Goal: Task Accomplishment & Management: Complete application form

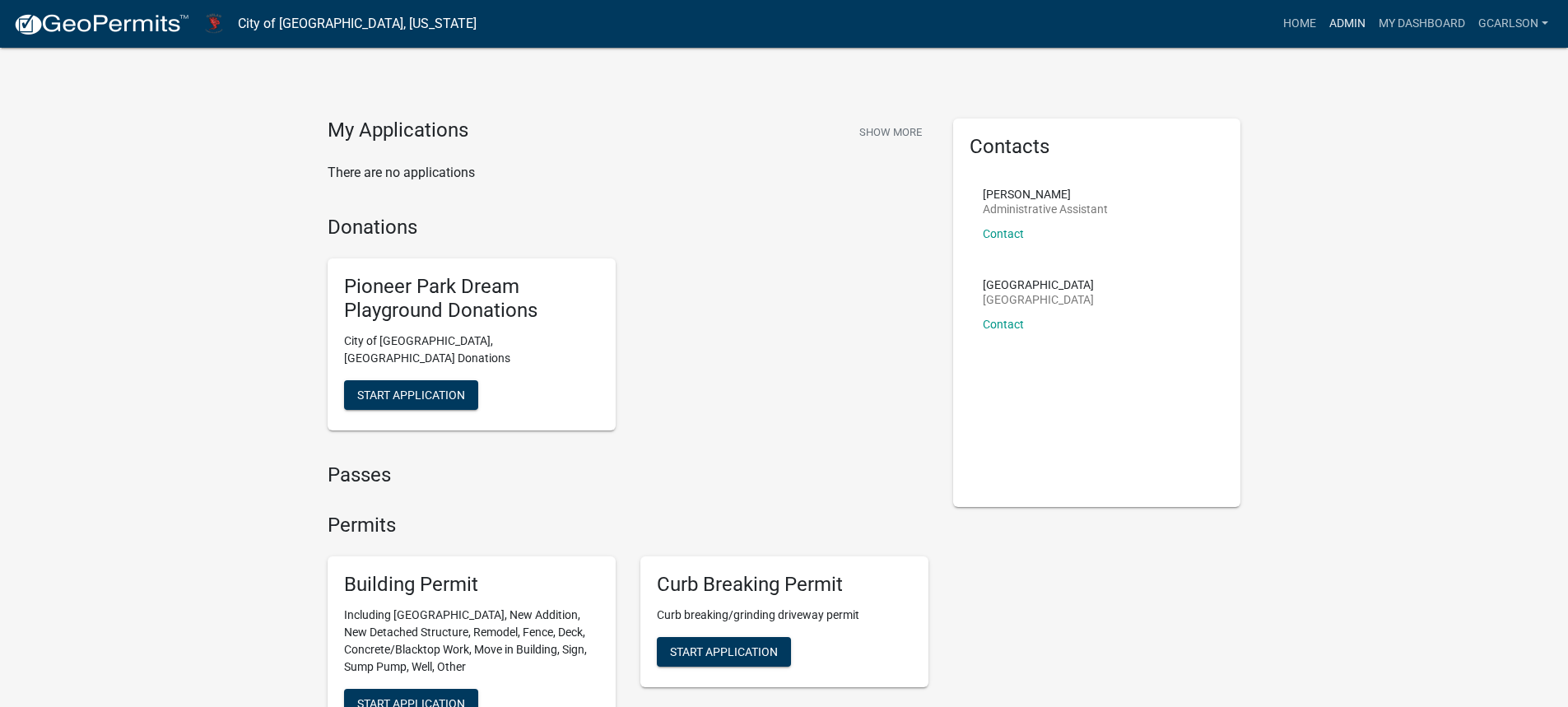
click at [1351, 24] on link "Admin" at bounding box center [1347, 23] width 49 height 31
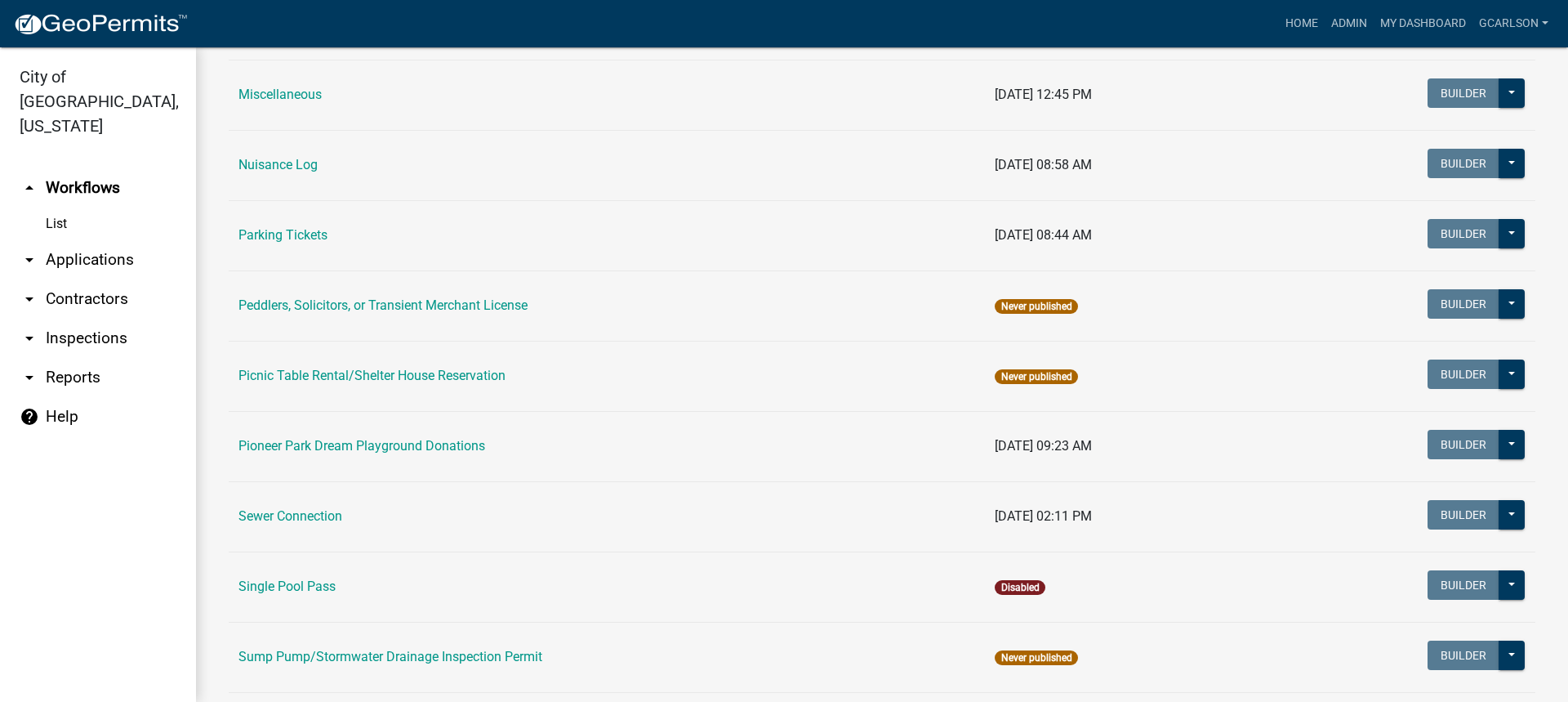
scroll to position [898, 0]
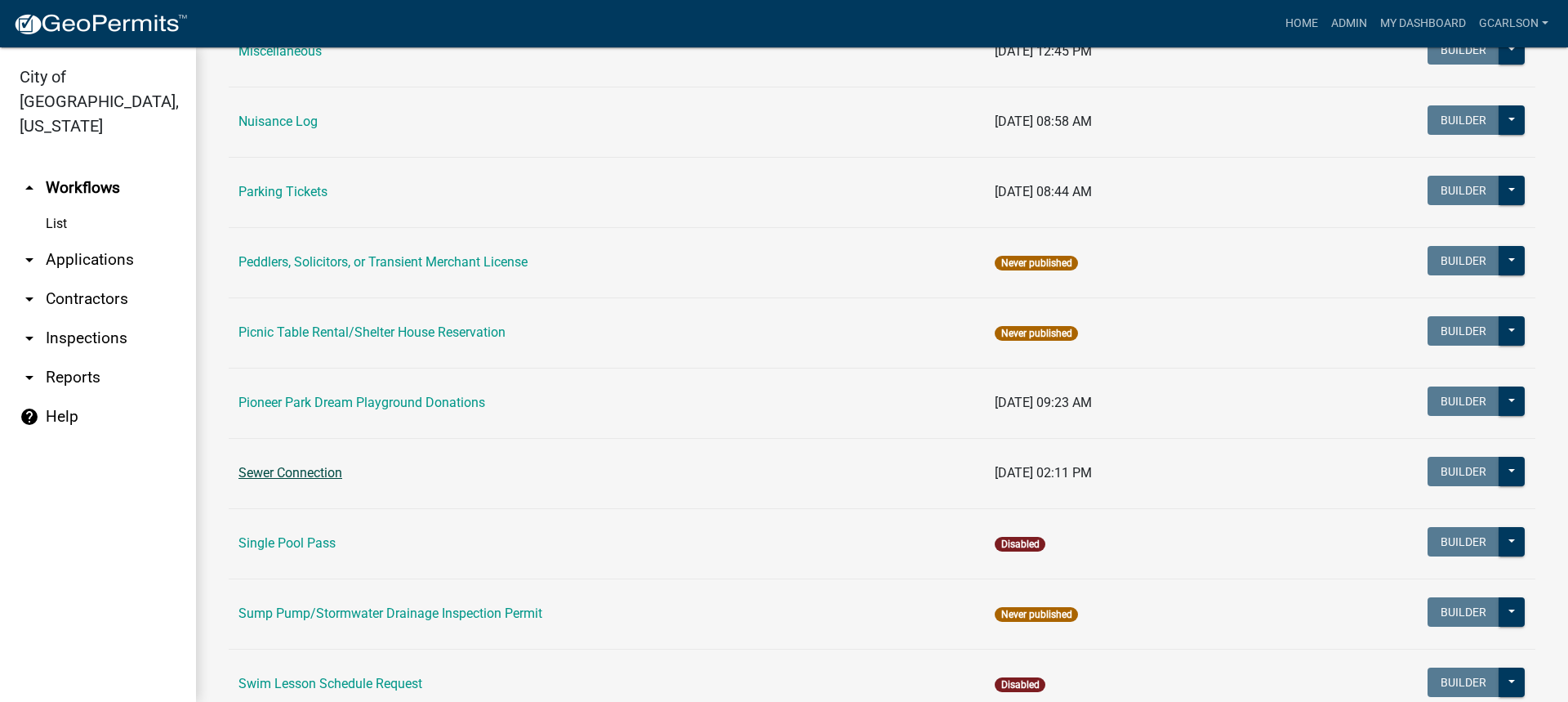
click at [305, 475] on link "Sewer Connection" at bounding box center [290, 472] width 103 height 15
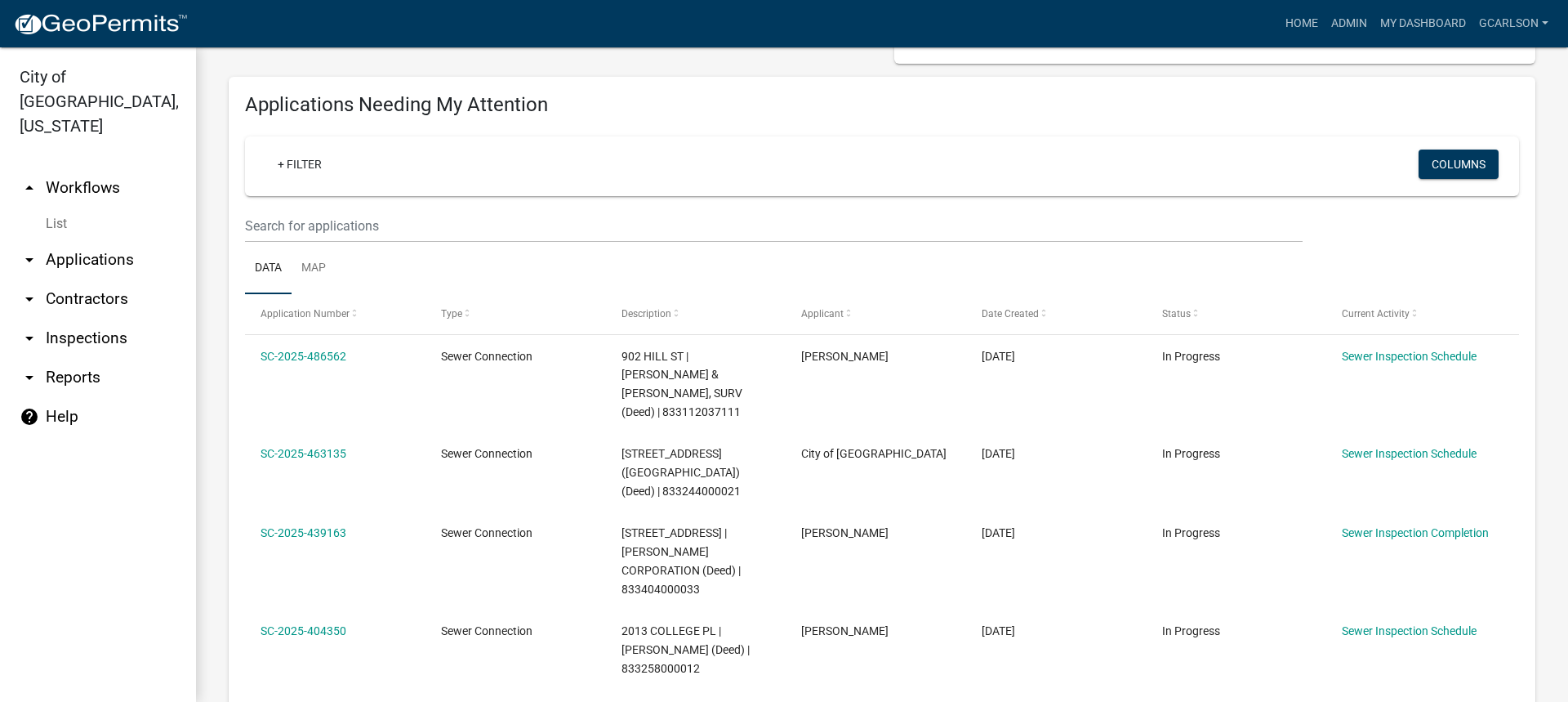
scroll to position [163, 0]
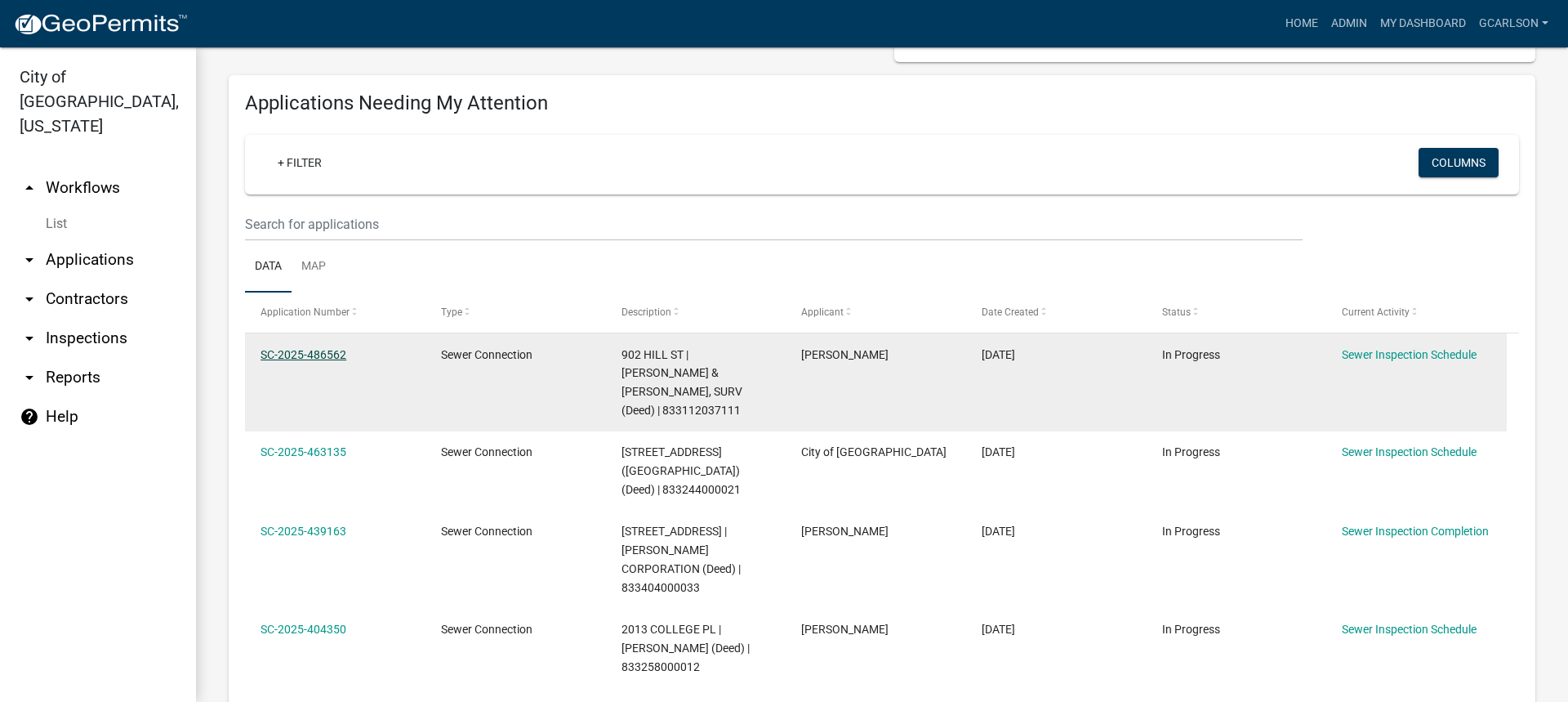
click at [314, 356] on link "SC-2025-486562" at bounding box center [303, 354] width 86 height 13
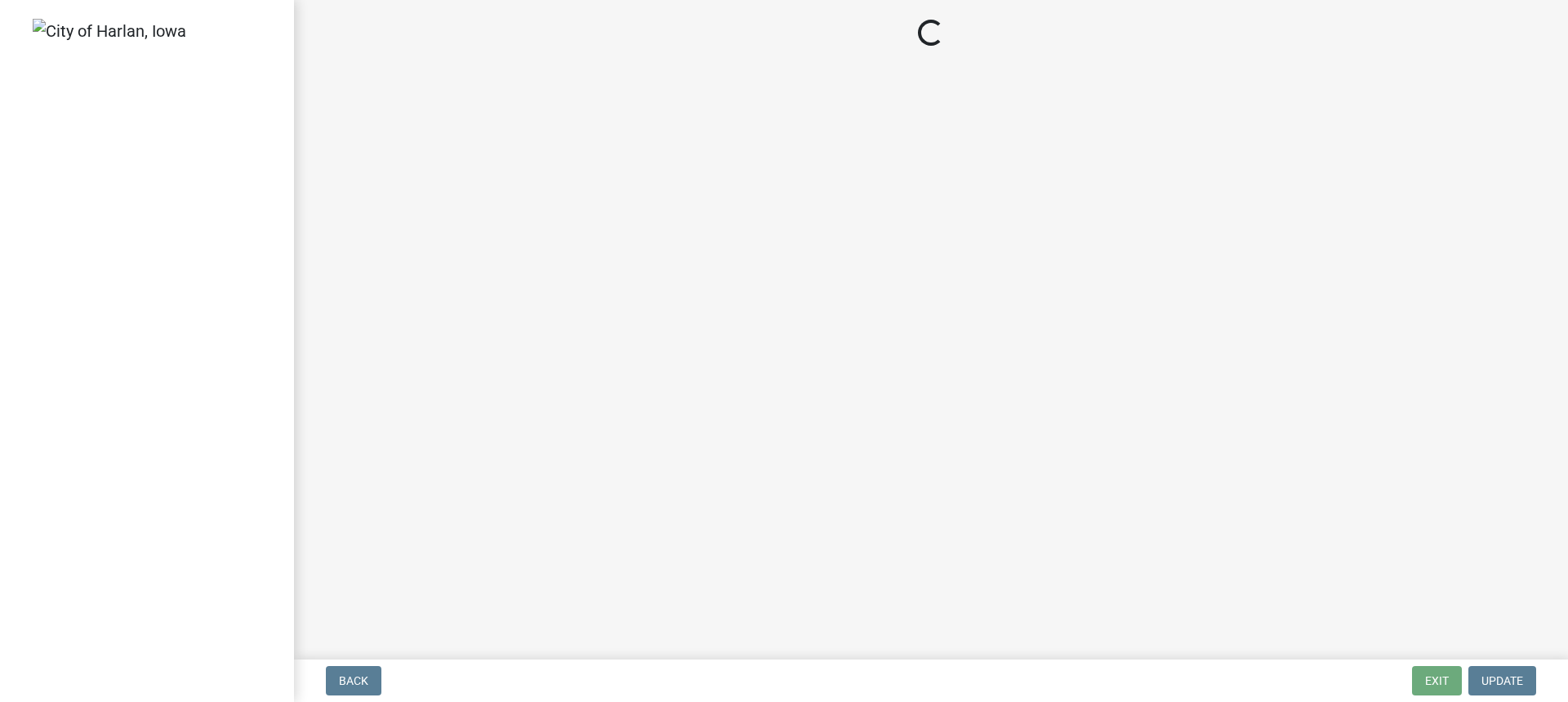
select select "4d687462-b2d6-4c25-b9b1-7d442cf21ea8"
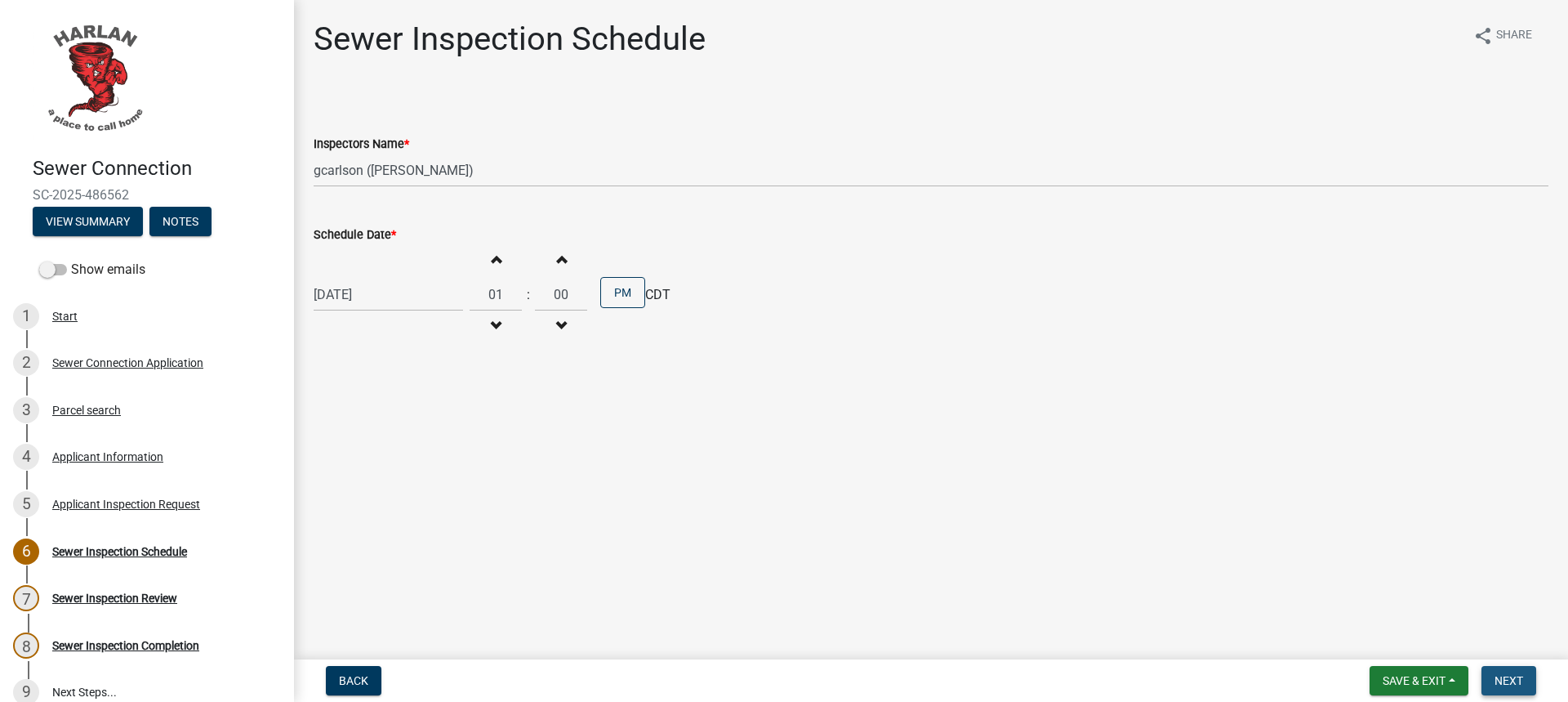
click at [1499, 682] on span "Next" at bounding box center [1509, 680] width 29 height 13
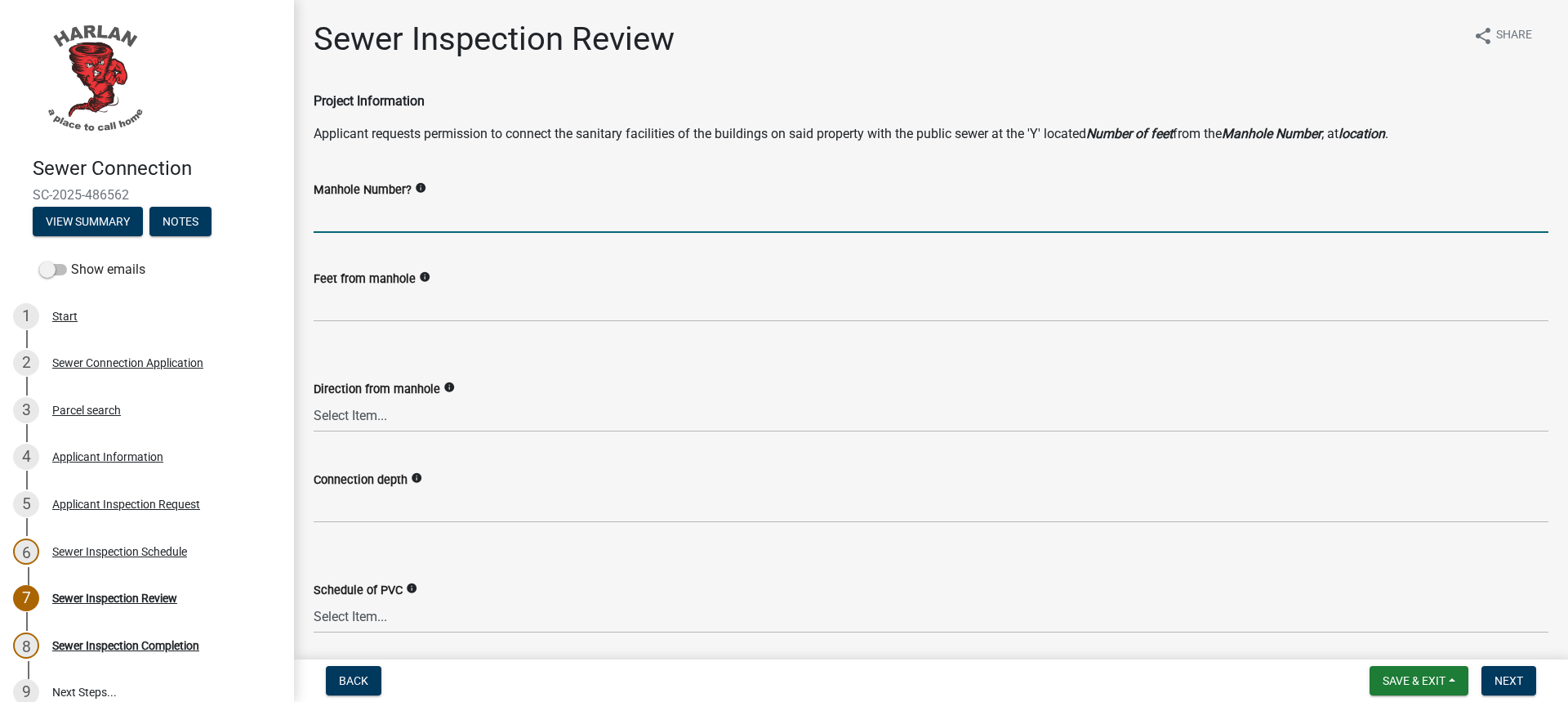
click at [407, 215] on input "Manhole Number?" at bounding box center [931, 216] width 1235 height 34
type input "3-111"
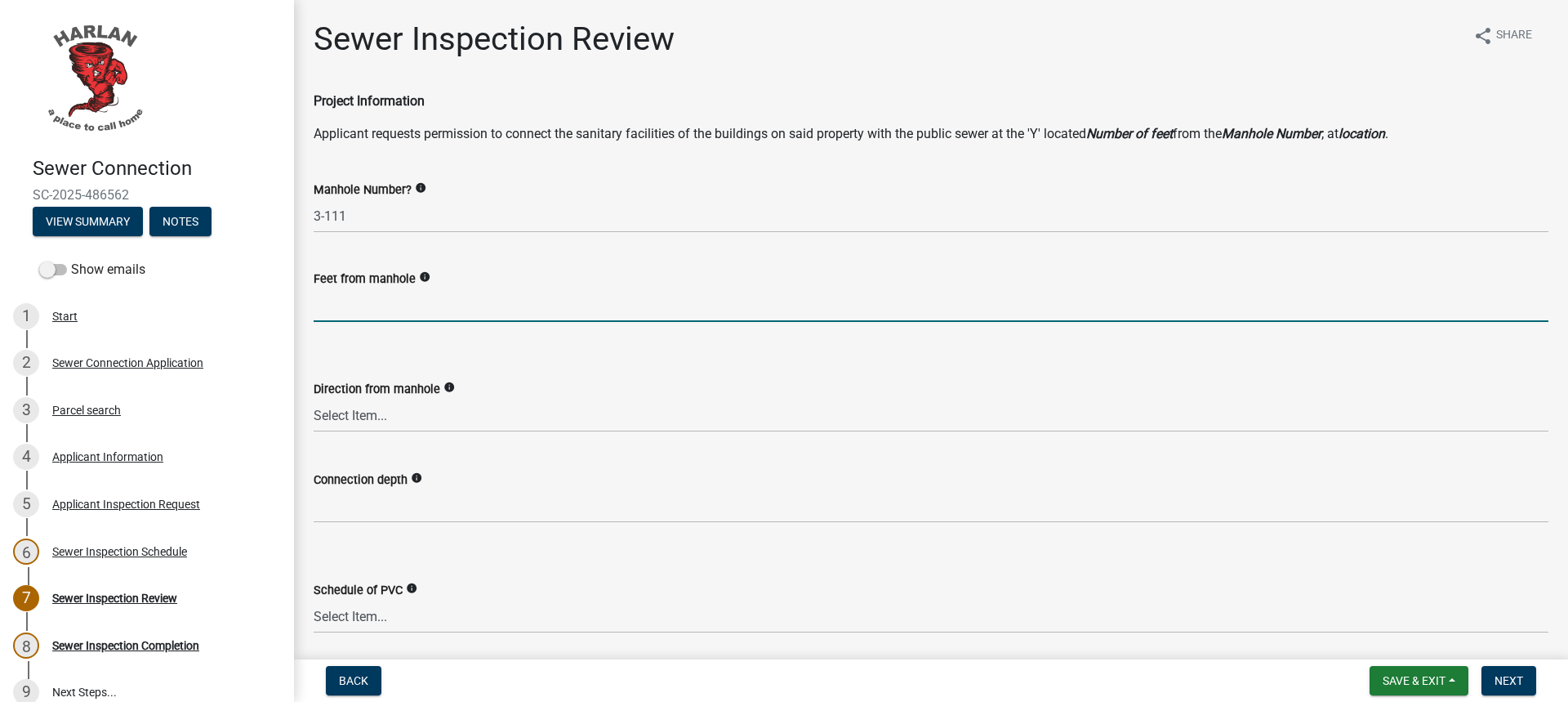
click at [352, 302] on input "text" at bounding box center [931, 305] width 1235 height 34
type input "40"
click at [389, 415] on select "Select Item... N S E W NE NW SE SW" at bounding box center [931, 416] width 1235 height 34
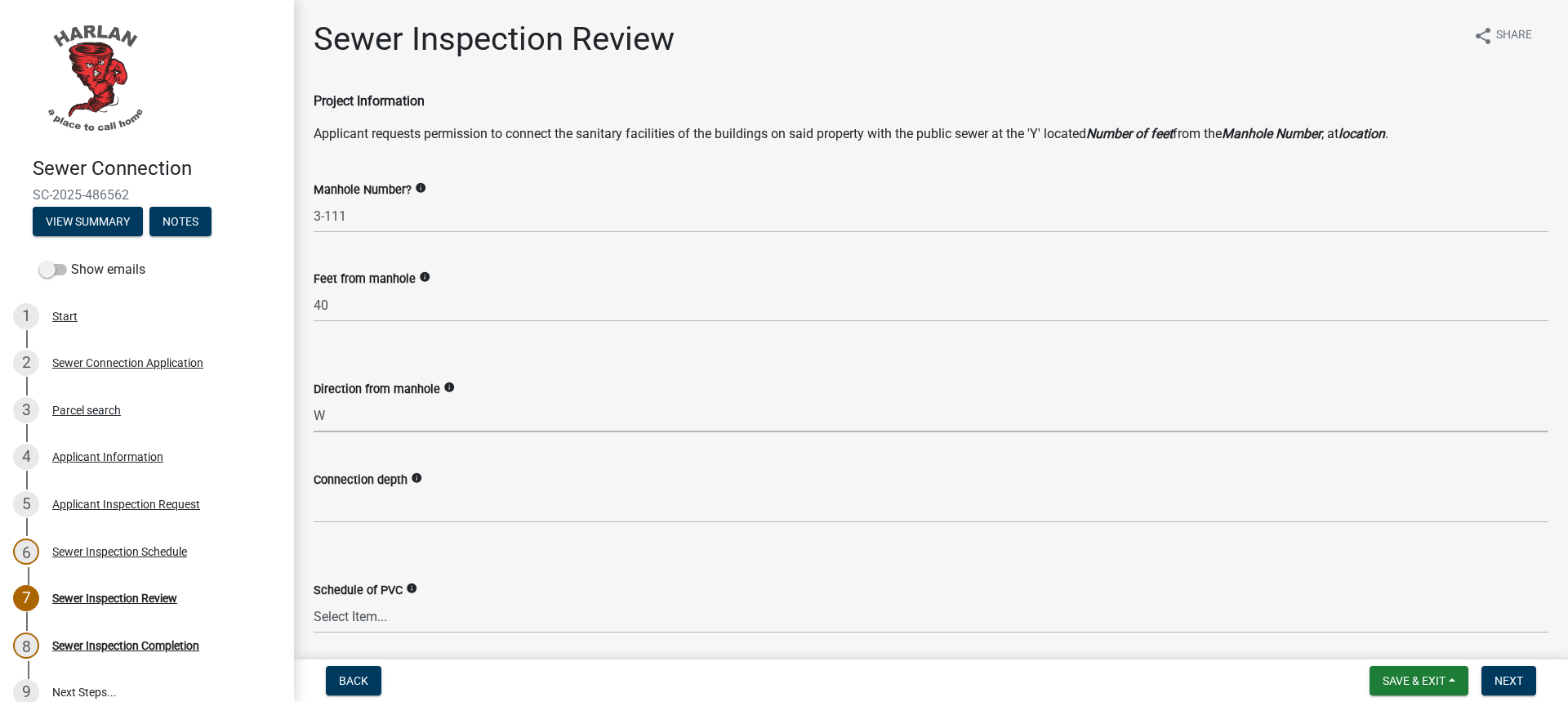
click at [314, 399] on select "Select Item... N S E W NE NW SE SW" at bounding box center [931, 416] width 1235 height 34
select select "a2dca7d9-f69c-425f-9330-0c111f1e7b28"
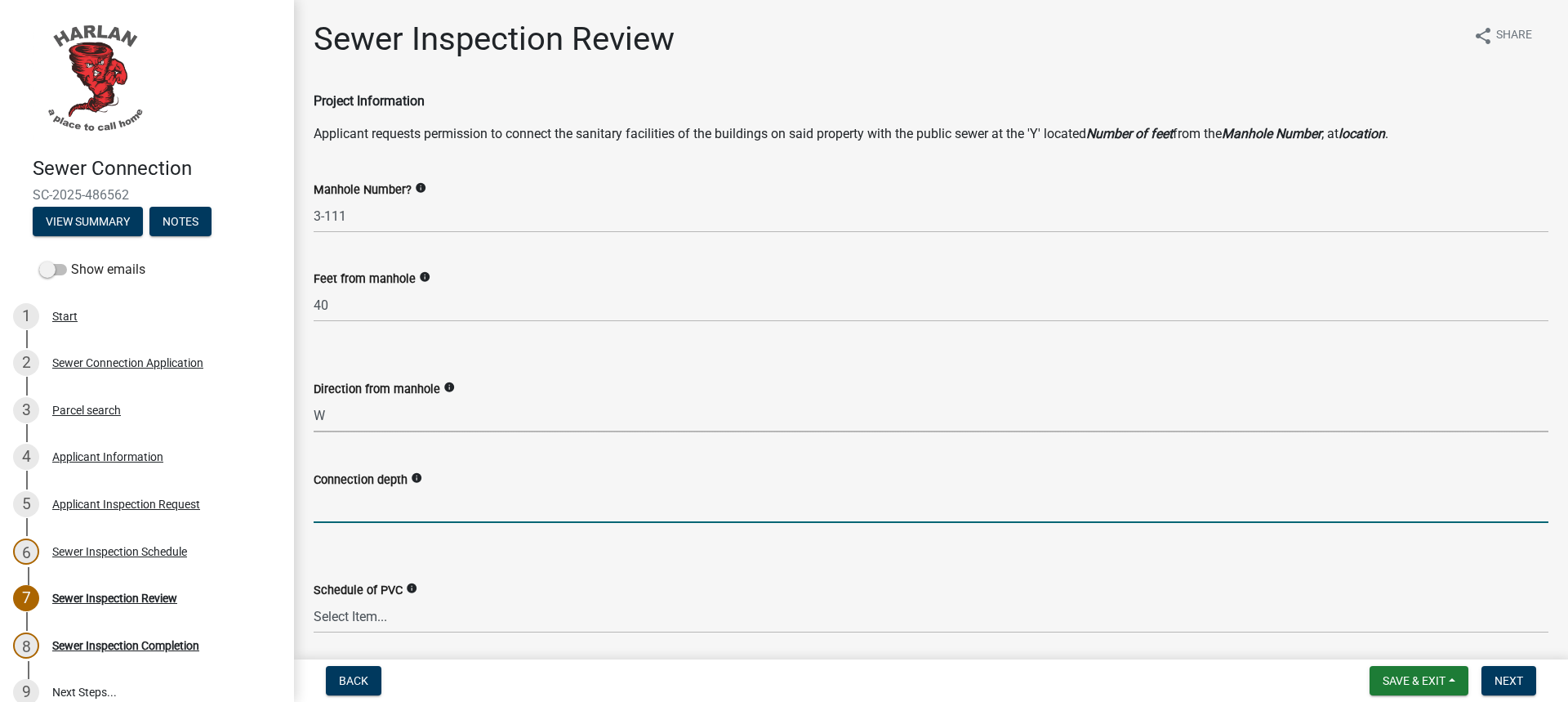
click at [361, 511] on input "text" at bounding box center [931, 507] width 1235 height 34
